Goal: Task Accomplishment & Management: Use online tool/utility

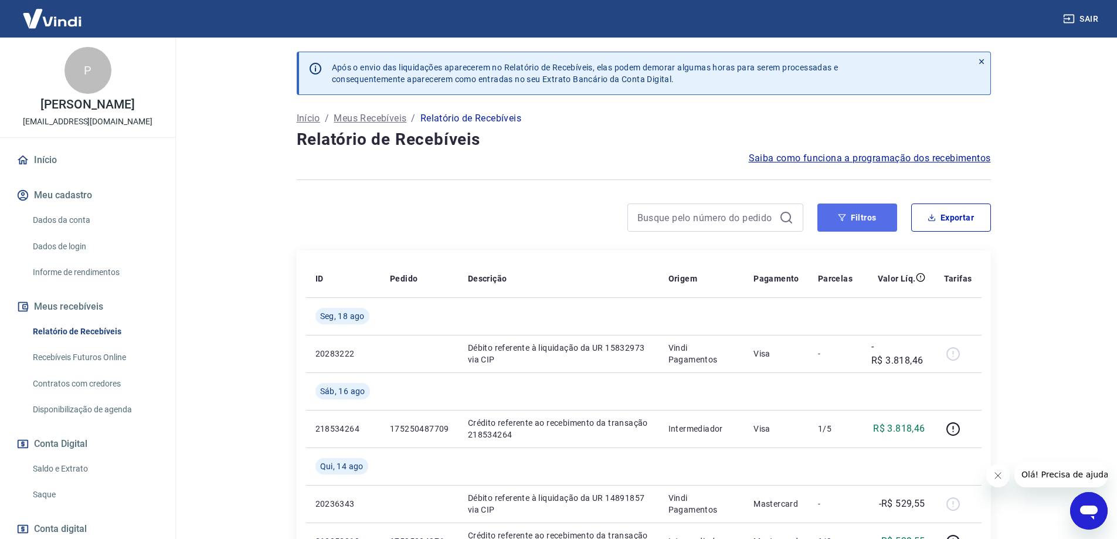
click at [865, 222] on button "Filtros" at bounding box center [858, 218] width 80 height 28
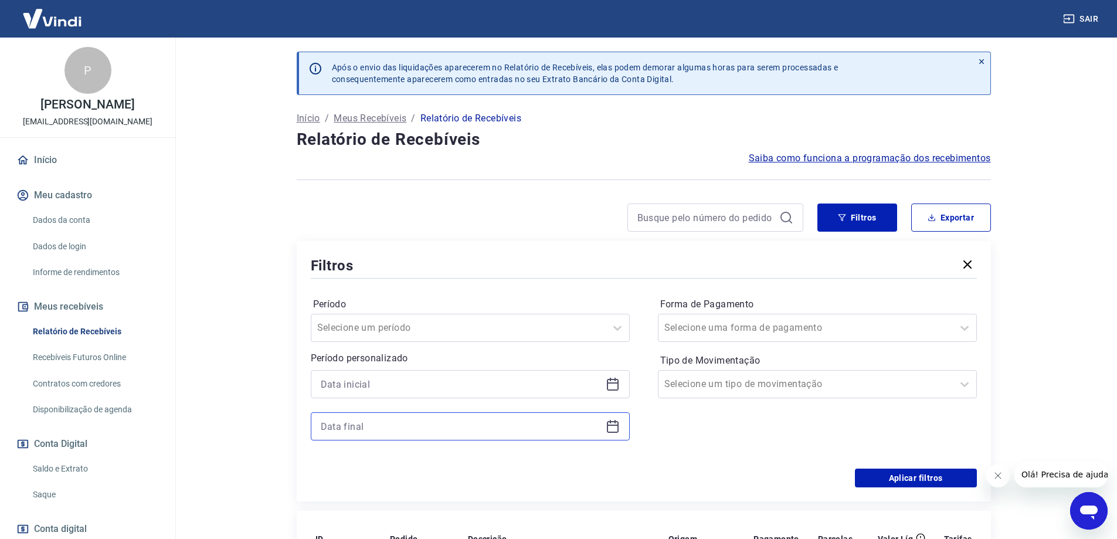
click at [361, 430] on input at bounding box center [461, 427] width 280 height 18
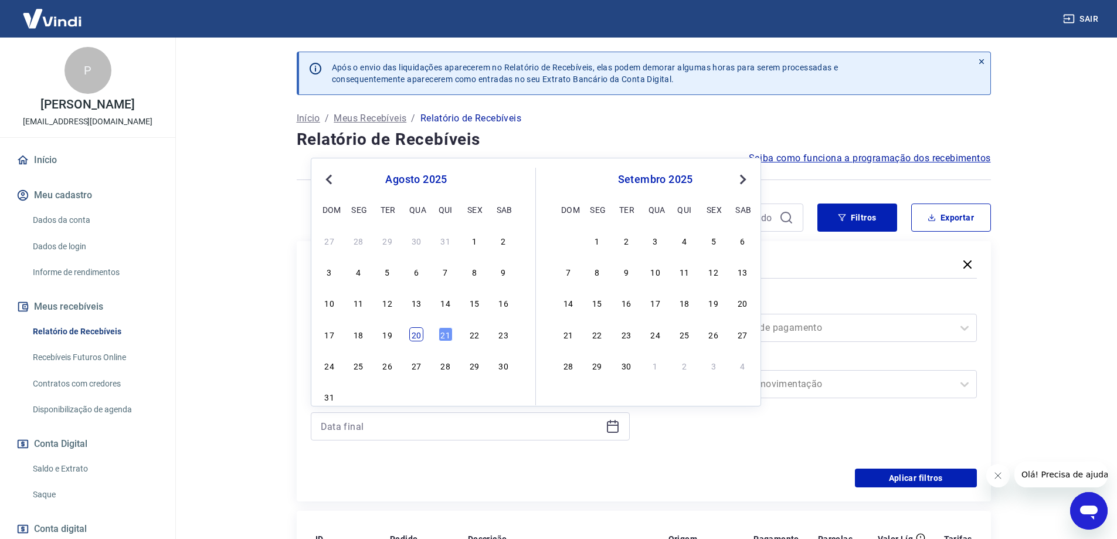
click at [412, 330] on div "20" at bounding box center [416, 334] width 14 height 14
click at [412, 330] on input "Período" at bounding box center [376, 328] width 118 height 14
type input "20/08/2025"
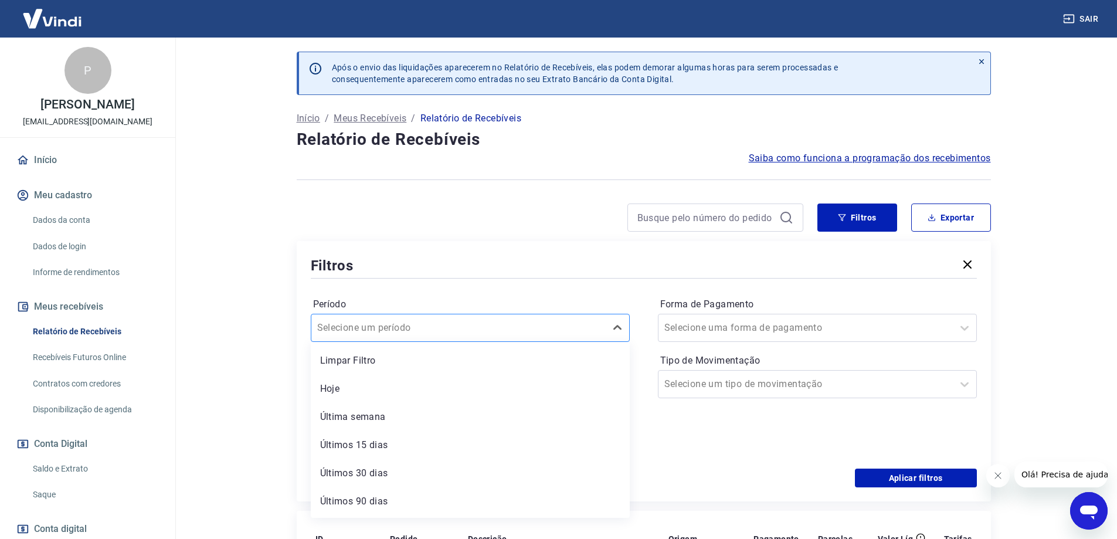
click at [412, 327] on input "Período" at bounding box center [376, 328] width 118 height 14
click at [715, 428] on div "Forma de Pagamento Selecione uma forma de pagamento Tipo de Movimentação Seleci…" at bounding box center [817, 375] width 319 height 160
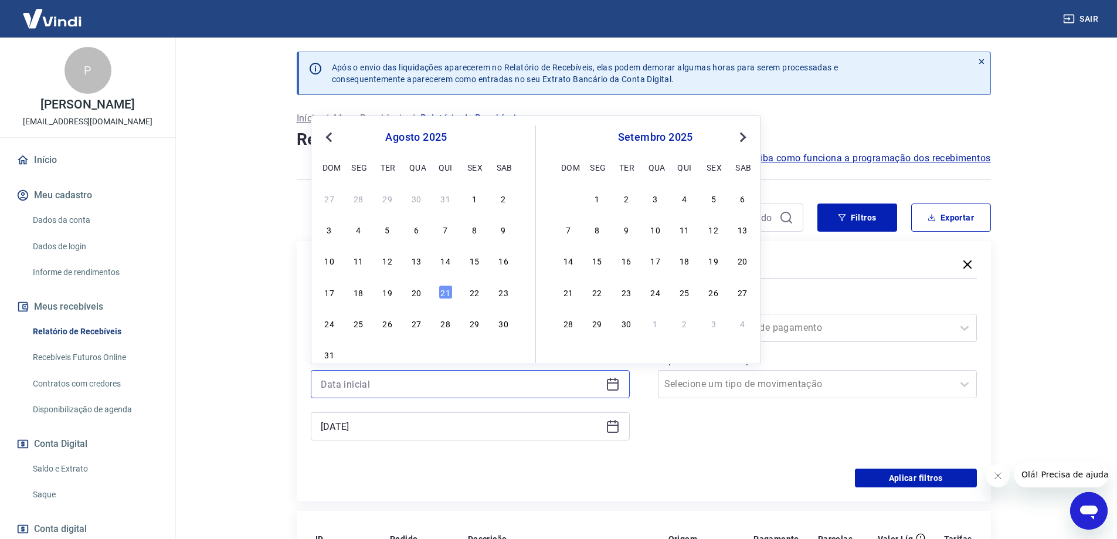
click at [409, 382] on input at bounding box center [461, 384] width 280 height 18
click at [355, 289] on div "18" at bounding box center [358, 292] width 14 height 14
click at [355, 289] on div "Período Selecione um período Período personalizado Previous Month Next Month ag…" at bounding box center [644, 375] width 666 height 188
type input "18/08/2025"
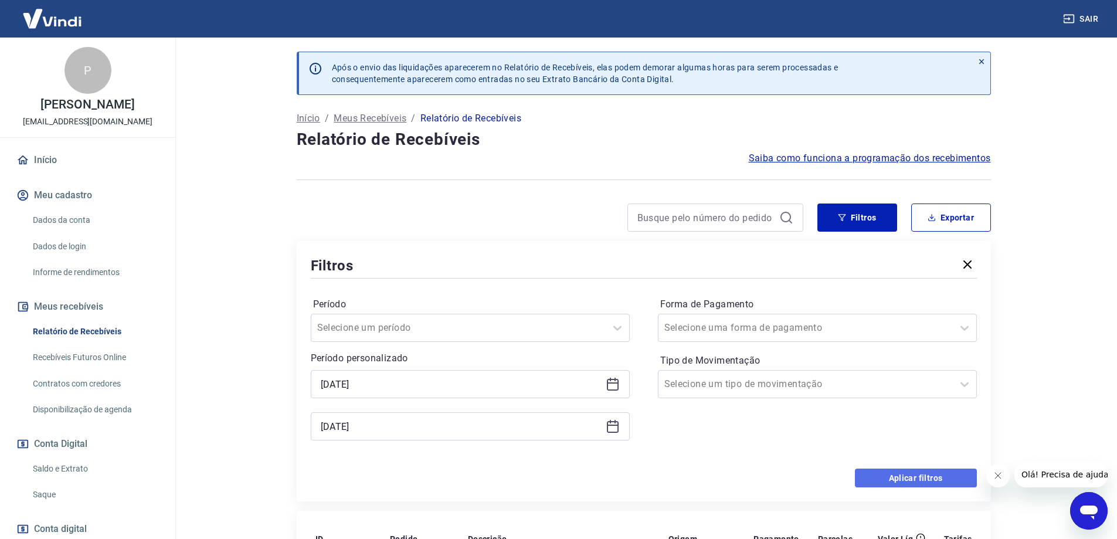
click at [923, 483] on button "Aplicar filtros" at bounding box center [916, 478] width 122 height 19
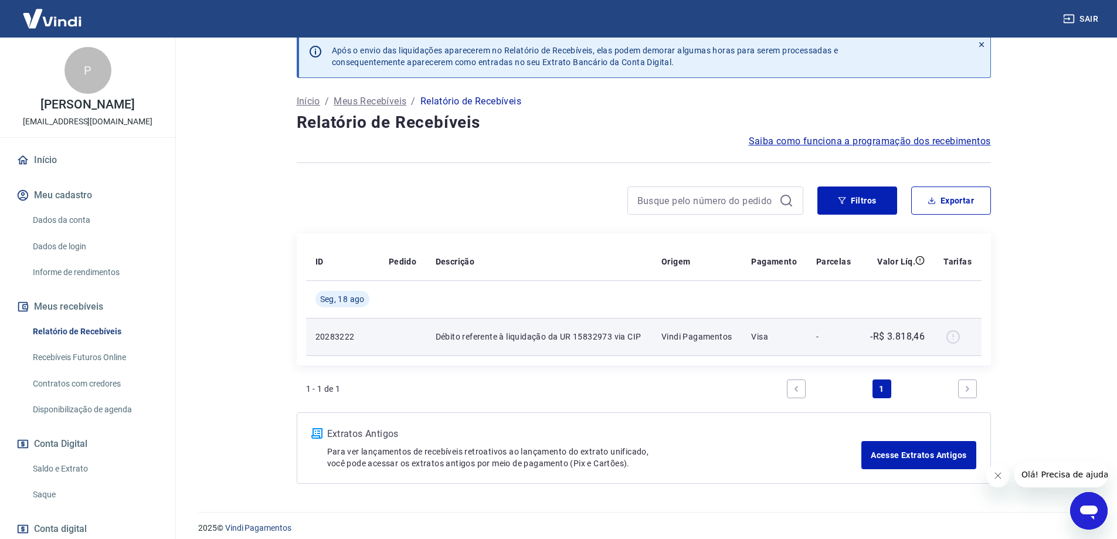
scroll to position [26, 0]
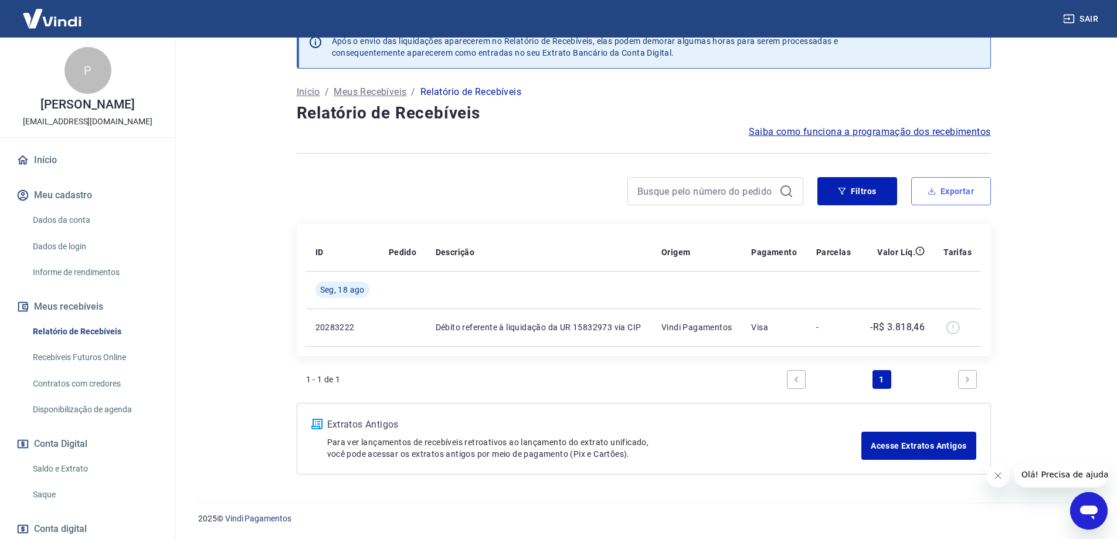
click at [957, 192] on button "Exportar" at bounding box center [952, 191] width 80 height 28
type input "18/08/2025"
type input "20/08/2025"
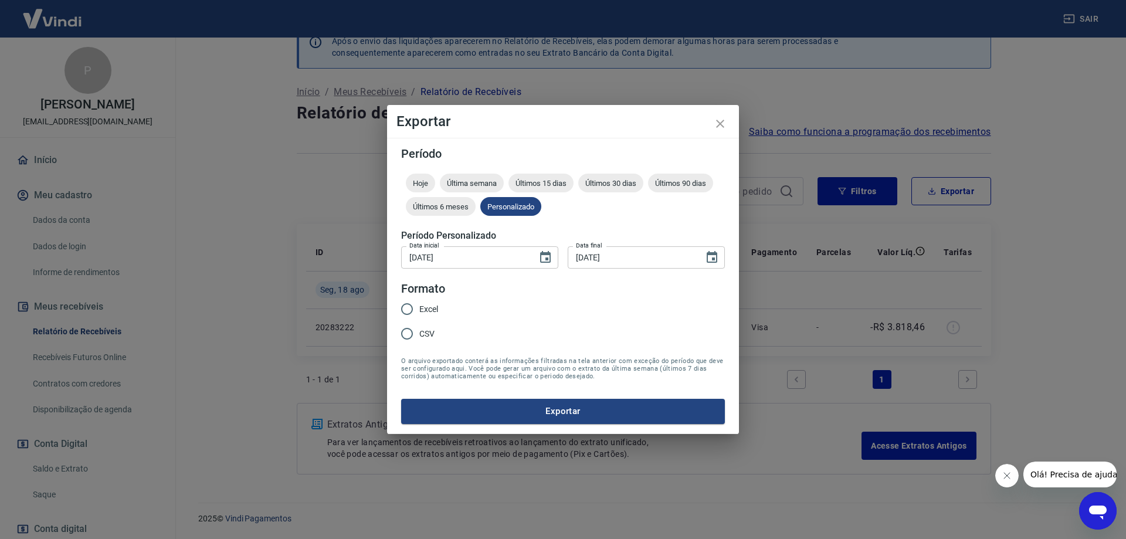
click at [419, 333] on input "CSV" at bounding box center [407, 333] width 25 height 25
radio input "true"
click at [563, 414] on button "Exportar" at bounding box center [563, 411] width 324 height 25
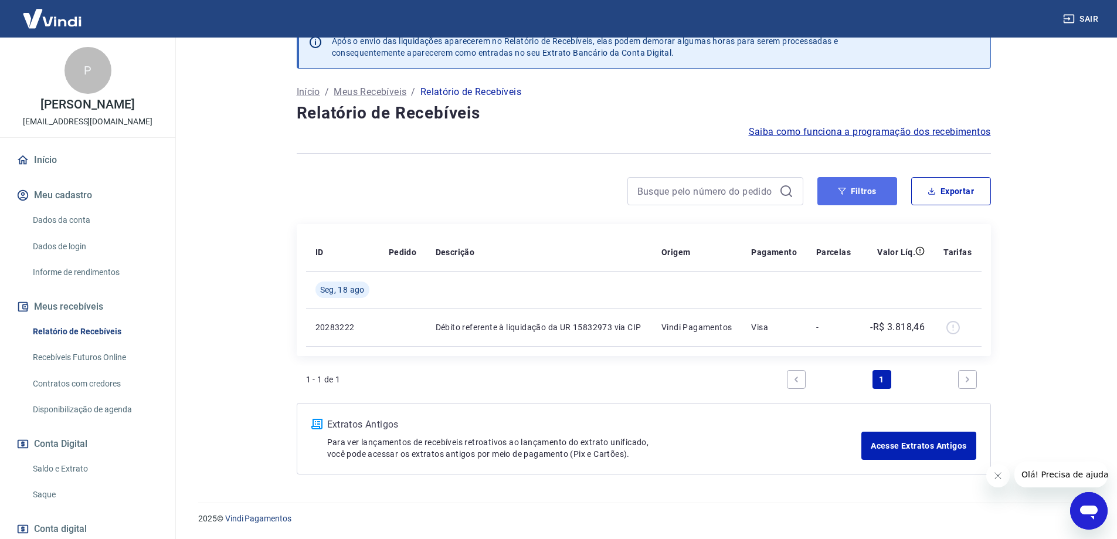
click at [854, 191] on button "Filtros" at bounding box center [858, 191] width 80 height 28
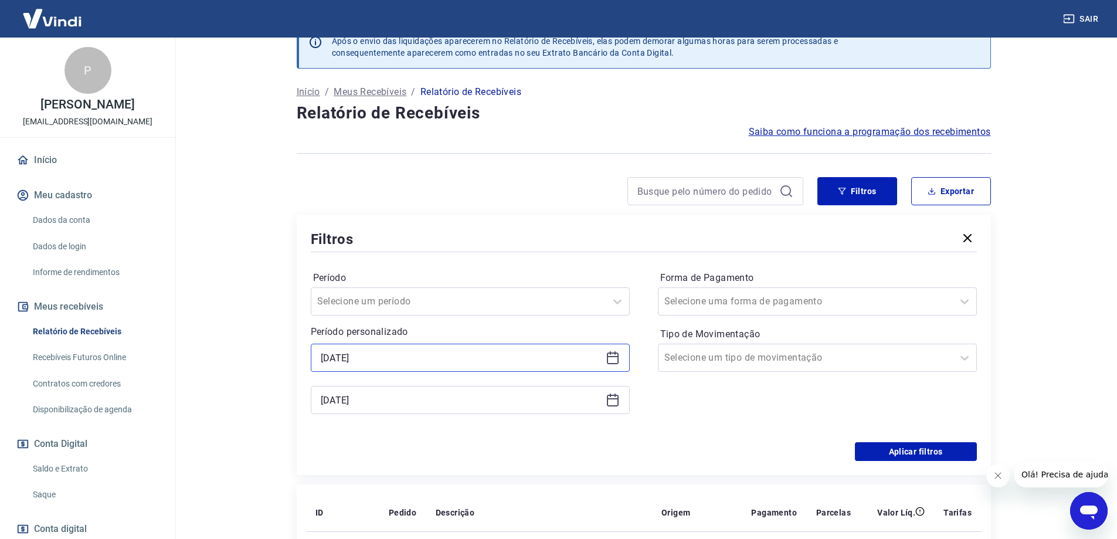
click at [430, 354] on input "18/08/2025" at bounding box center [461, 358] width 280 height 18
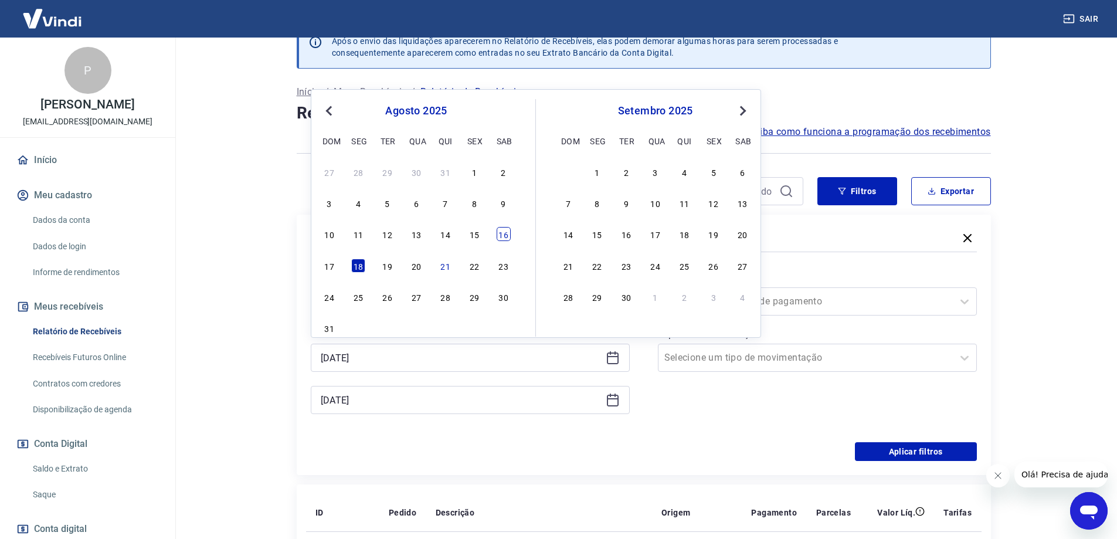
click at [500, 236] on div "16" at bounding box center [504, 234] width 14 height 14
type input "16/08/2025"
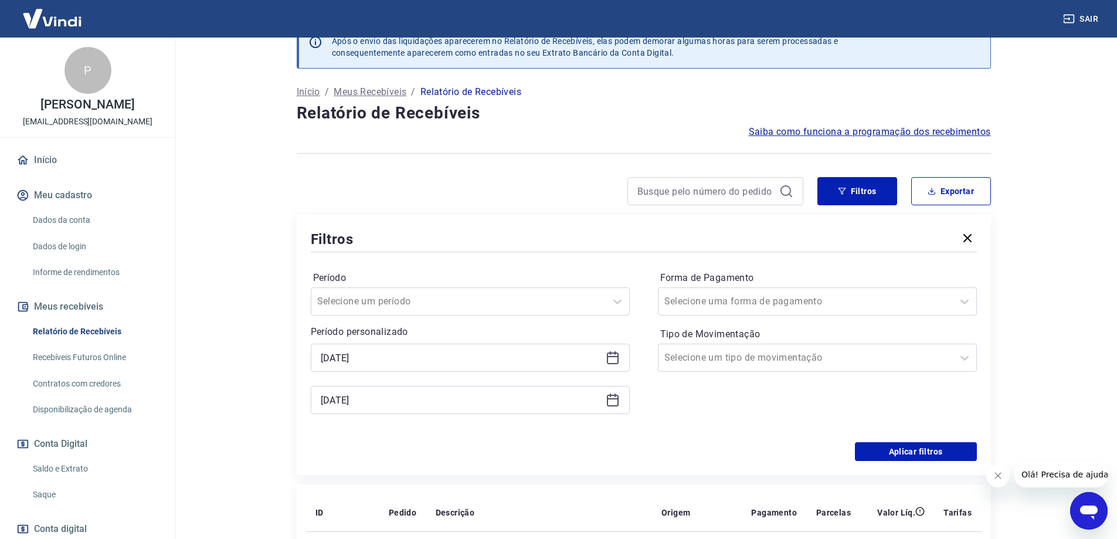
click at [500, 236] on div "Filtros" at bounding box center [644, 239] width 666 height 21
click at [916, 450] on button "Aplicar filtros" at bounding box center [916, 451] width 122 height 19
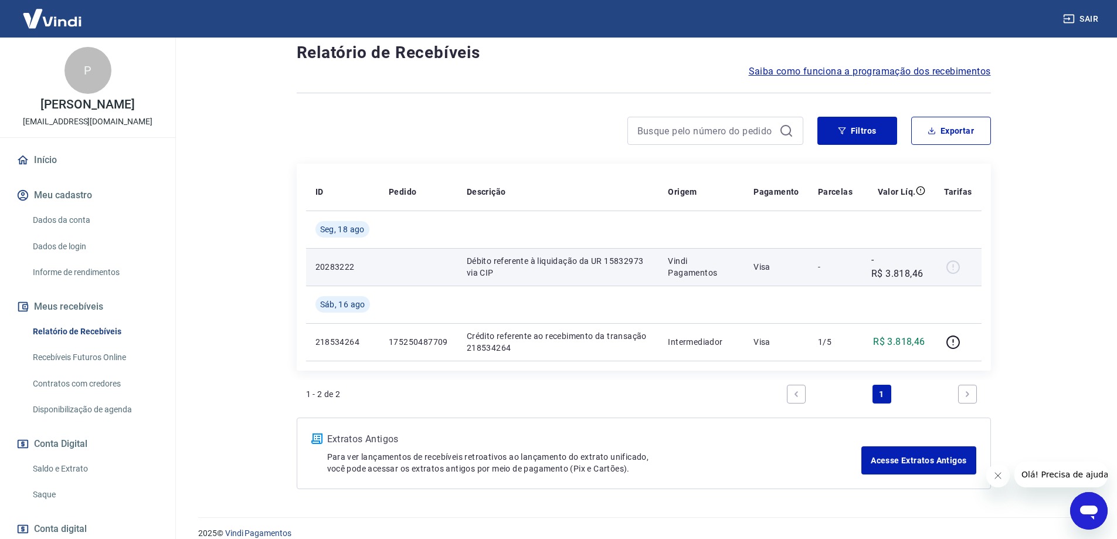
scroll to position [101, 0]
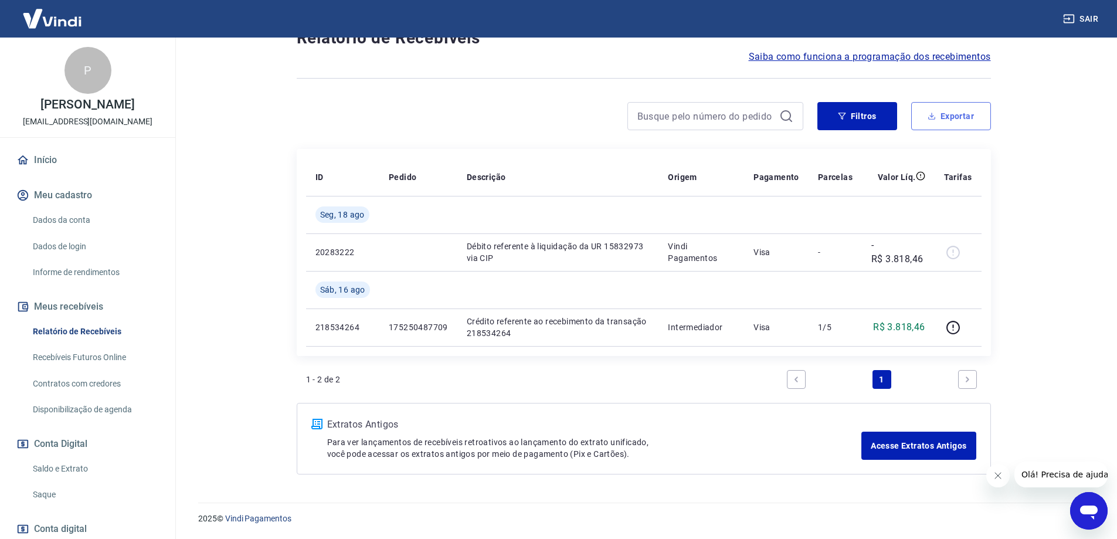
click at [963, 118] on button "Exportar" at bounding box center [952, 116] width 80 height 28
type input "16/08/2025"
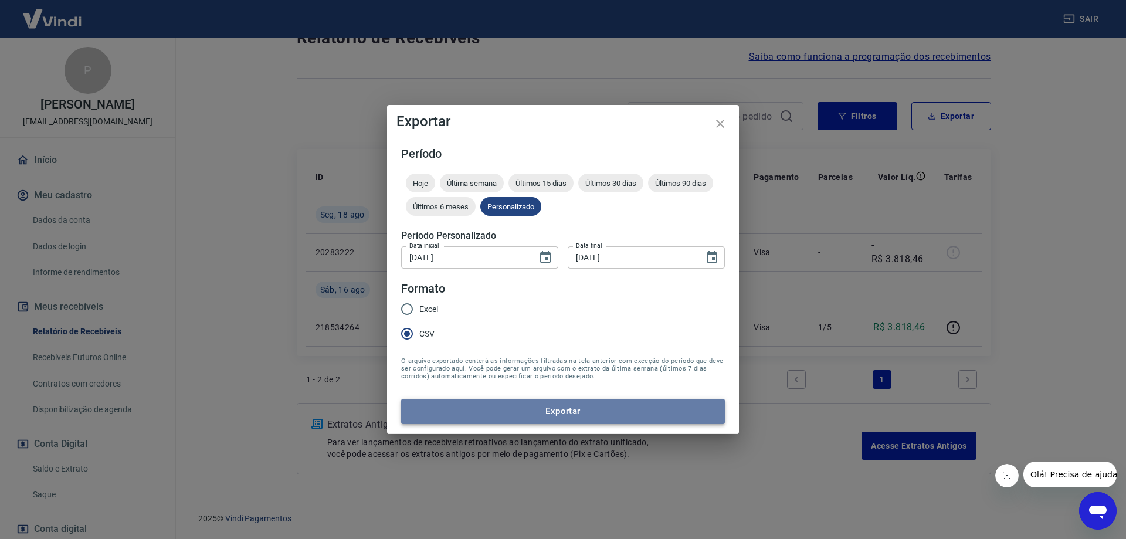
click at [550, 402] on button "Exportar" at bounding box center [563, 411] width 324 height 25
